Goal: Task Accomplishment & Management: Complete application form

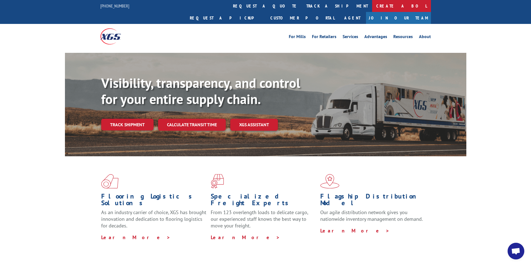
click at [372, 5] on link "Create a BOL" at bounding box center [401, 6] width 59 height 12
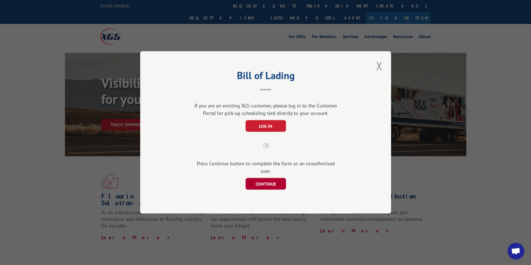
click at [262, 182] on button "CONTINUE" at bounding box center [265, 185] width 40 height 12
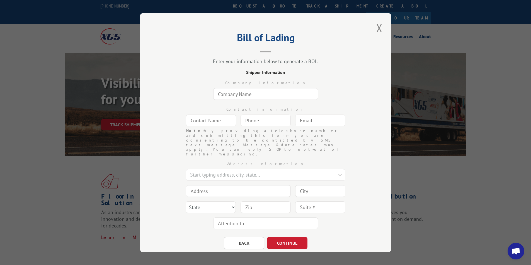
click at [257, 93] on input "text" at bounding box center [265, 94] width 105 height 12
type input "[DOMAIN_NAME] #8119"
type input "ANGEL"
type input "[DOMAIN_NAME][EMAIL_ADDRESS][DOMAIN_NAME]"
type input "[GEOGRAPHIC_DATA]"
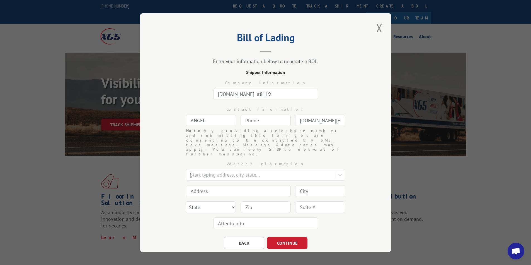
type input "1351 [PERSON_NAME] Cir NW"
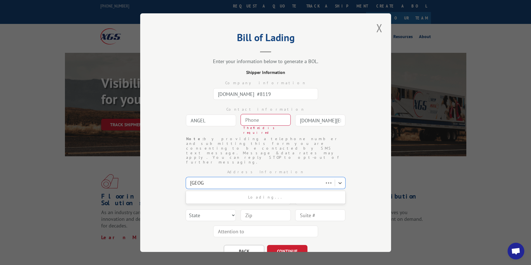
type input "[GEOGRAPHIC_DATA]"
select select "GA"
type input "30165"
type input "(___) ___-____"
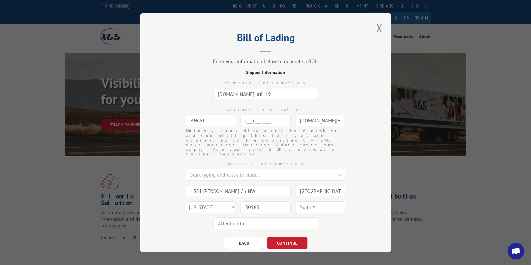
click at [263, 121] on input "(___) ___-____" at bounding box center [265, 121] width 50 height 12
type input "[PHONE_NUMBER]"
click at [282, 237] on button "CONTINUE" at bounding box center [287, 243] width 40 height 12
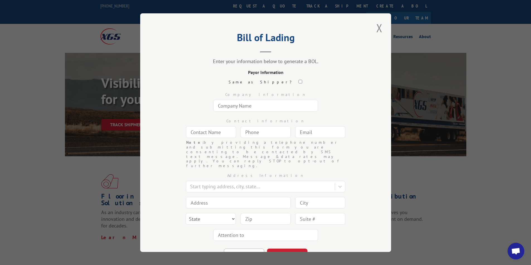
click at [235, 104] on input "text" at bounding box center [265, 106] width 105 height 12
type input "[DOMAIN_NAME] #8119"
type input "FREIGHT PAYABLES"
type input "[DOMAIN_NAME][EMAIL_ADDRESS][DOMAIN_NAME]"
type input "[GEOGRAPHIC_DATA]"
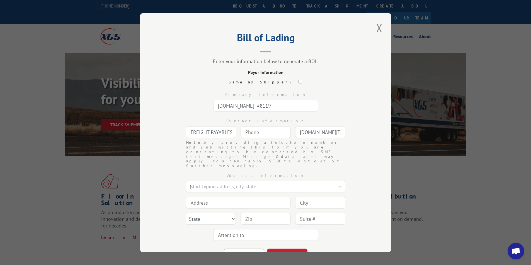
type input "[STREET_ADDRESS]"
type input "[GEOGRAPHIC_DATA]"
select select "GA"
type input "30339"
type input "(___) ___-____"
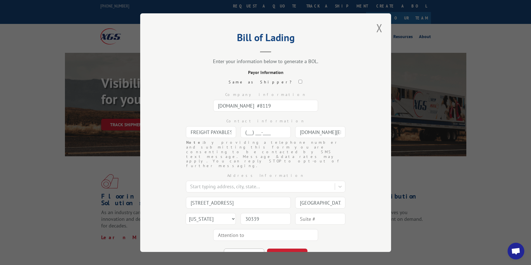
click at [265, 130] on input "(___) ___-____" at bounding box center [265, 132] width 50 height 12
type input "[PHONE_NUMBER]"
click at [285, 249] on button "CONTINUE" at bounding box center [287, 255] width 40 height 12
click at [249, 104] on input "text" at bounding box center [265, 106] width 105 height 12
type input "THD SHIP TO STORE #6507"
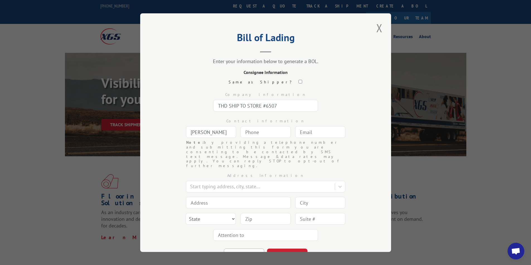
type input "[PERSON_NAME]"
type input "[PHONE_NUMBER]"
type input "H"
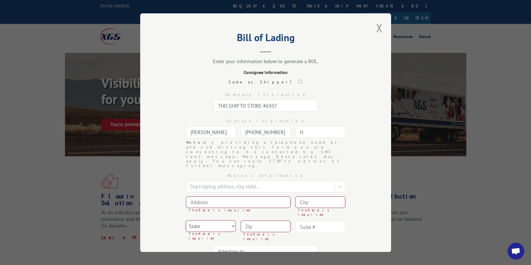
click at [318, 131] on input "H" at bounding box center [320, 132] width 50 height 12
type input "[DOMAIN_NAME][EMAIL_ADDRESS][DOMAIN_NAME]"
type input "[GEOGRAPHIC_DATA]"
type input "1351 [PERSON_NAME] Cir NW"
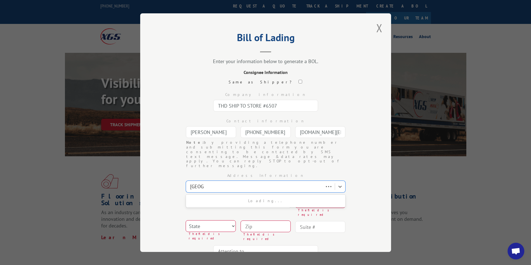
type input "[GEOGRAPHIC_DATA]"
select select "GA"
type input "30165"
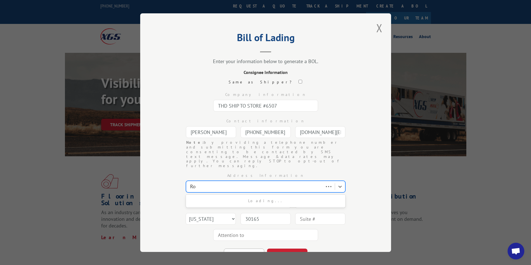
type input "R"
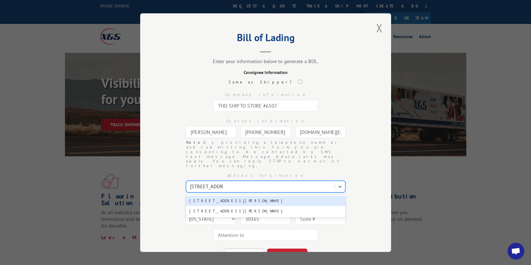
type input "[STREET_ADDRESS][PERSON_NAME]"
click at [219, 196] on div "[STREET_ADDRESS][PERSON_NAME]" at bounding box center [265, 201] width 159 height 10
type input "[STREET_ADDRESS][PERSON_NAME]"
type input "Baytown"
select select "[GEOGRAPHIC_DATA]"
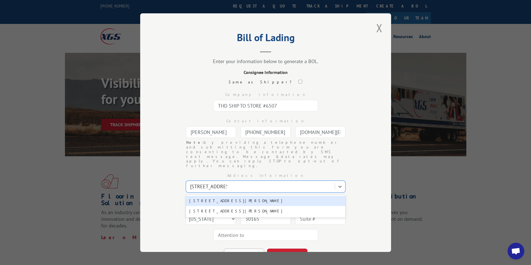
type input "77521"
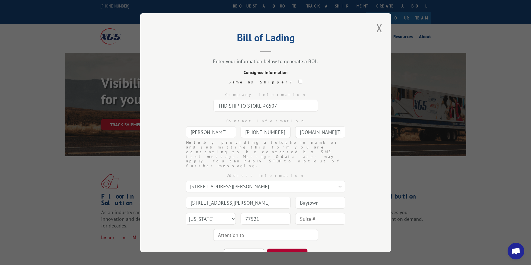
click at [287, 249] on button "CONTINUE" at bounding box center [287, 255] width 40 height 12
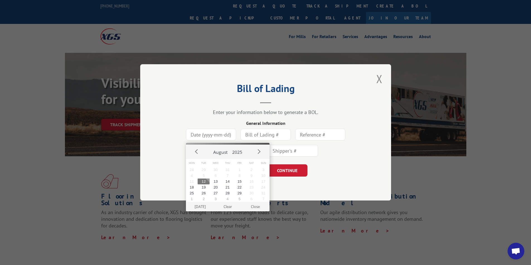
click at [217, 136] on input at bounding box center [211, 135] width 50 height 12
click at [205, 182] on button "12" at bounding box center [203, 182] width 12 height 6
type input "[DATE]"
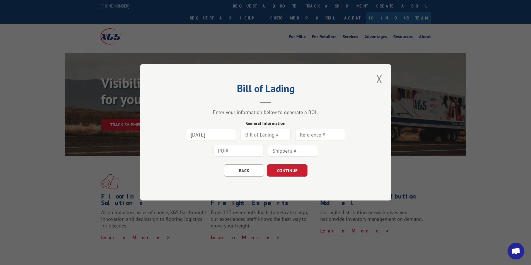
click at [256, 135] on input "text" at bounding box center [265, 135] width 50 height 12
type input "415298"
click at [240, 150] on input "text" at bounding box center [238, 151] width 50 height 12
type input "07576509"
click at [299, 173] on button "CONTINUE" at bounding box center [287, 171] width 40 height 12
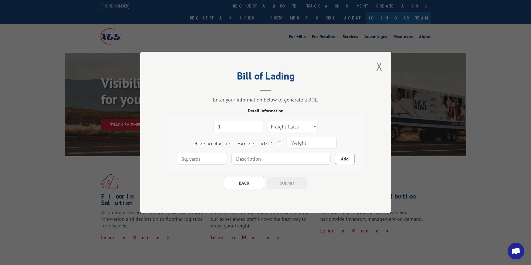
drag, startPoint x: 234, startPoint y: 125, endPoint x: 237, endPoint y: 125, distance: 3.1
type input "1"
click at [234, 125] on input "1" at bounding box center [238, 127] width 50 height 12
click at [280, 127] on select "Freight Class 50 55 60 65 70 77 85 92 100 110 125 150 175 200 250 300 400 500 C…" at bounding box center [292, 127] width 50 height 12
select select "92"
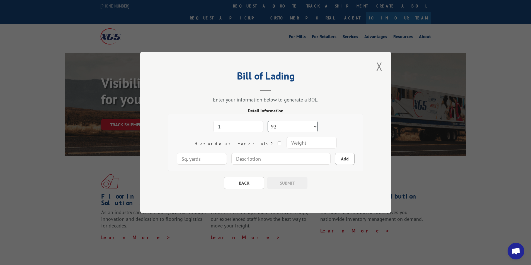
click at [267, 121] on select "Freight Class 50 55 60 65 70 77 85 92 100 110 125 150 175 200 250 300 400 500 C…" at bounding box center [292, 127] width 50 height 12
click at [286, 143] on input "number" at bounding box center [311, 143] width 50 height 12
type input "200"
click at [236, 158] on input at bounding box center [280, 159] width 99 height 12
type input "E-COM STRETTA 105" x 31" x 9""
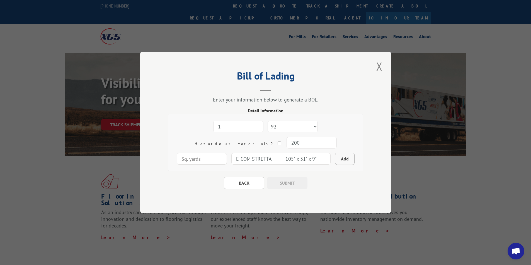
click at [335, 159] on button "Add" at bounding box center [344, 159] width 19 height 12
select select
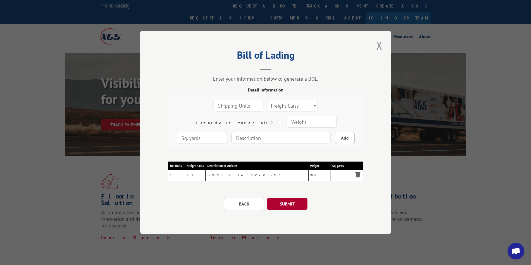
click at [287, 204] on button "SUBMIT" at bounding box center [287, 204] width 40 height 12
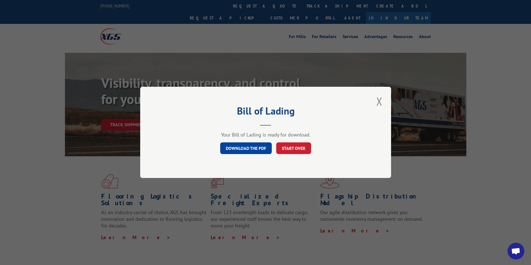
click at [246, 150] on link "DOWNLOAD THE PDF" at bounding box center [246, 149] width 52 height 12
